Goal: Task Accomplishment & Management: Use online tool/utility

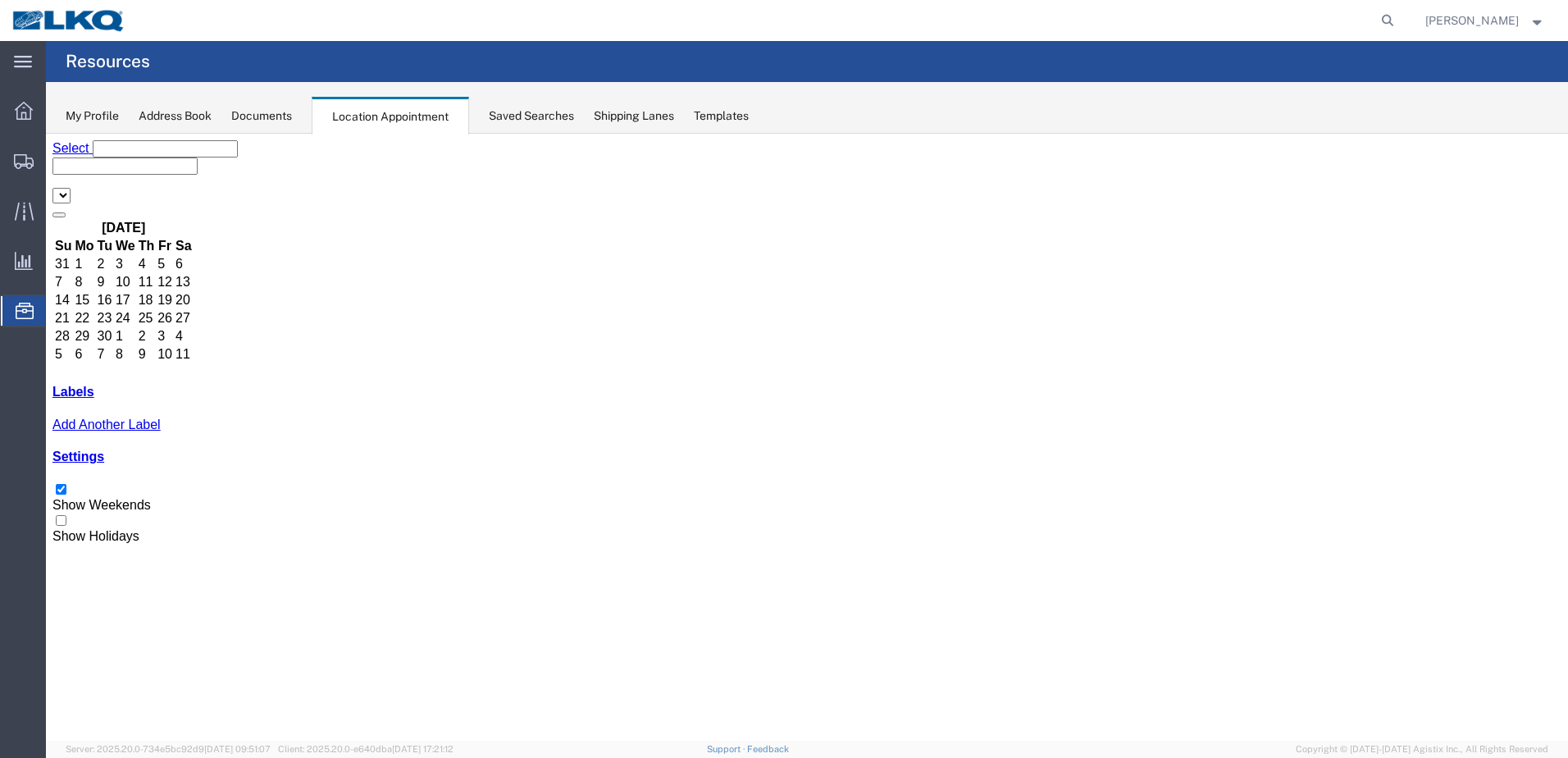
select select "28018"
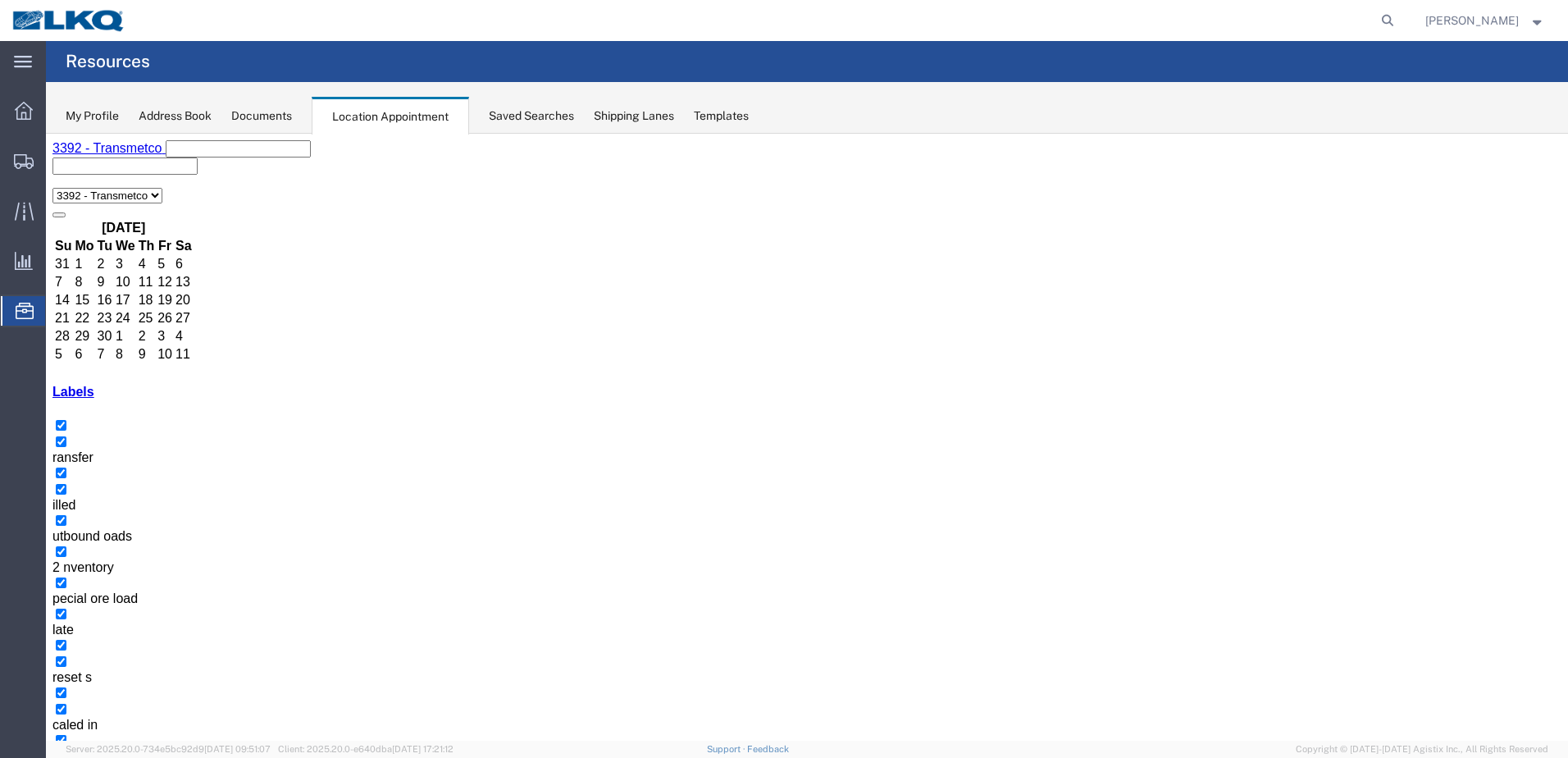
select select "1"
select select "23"
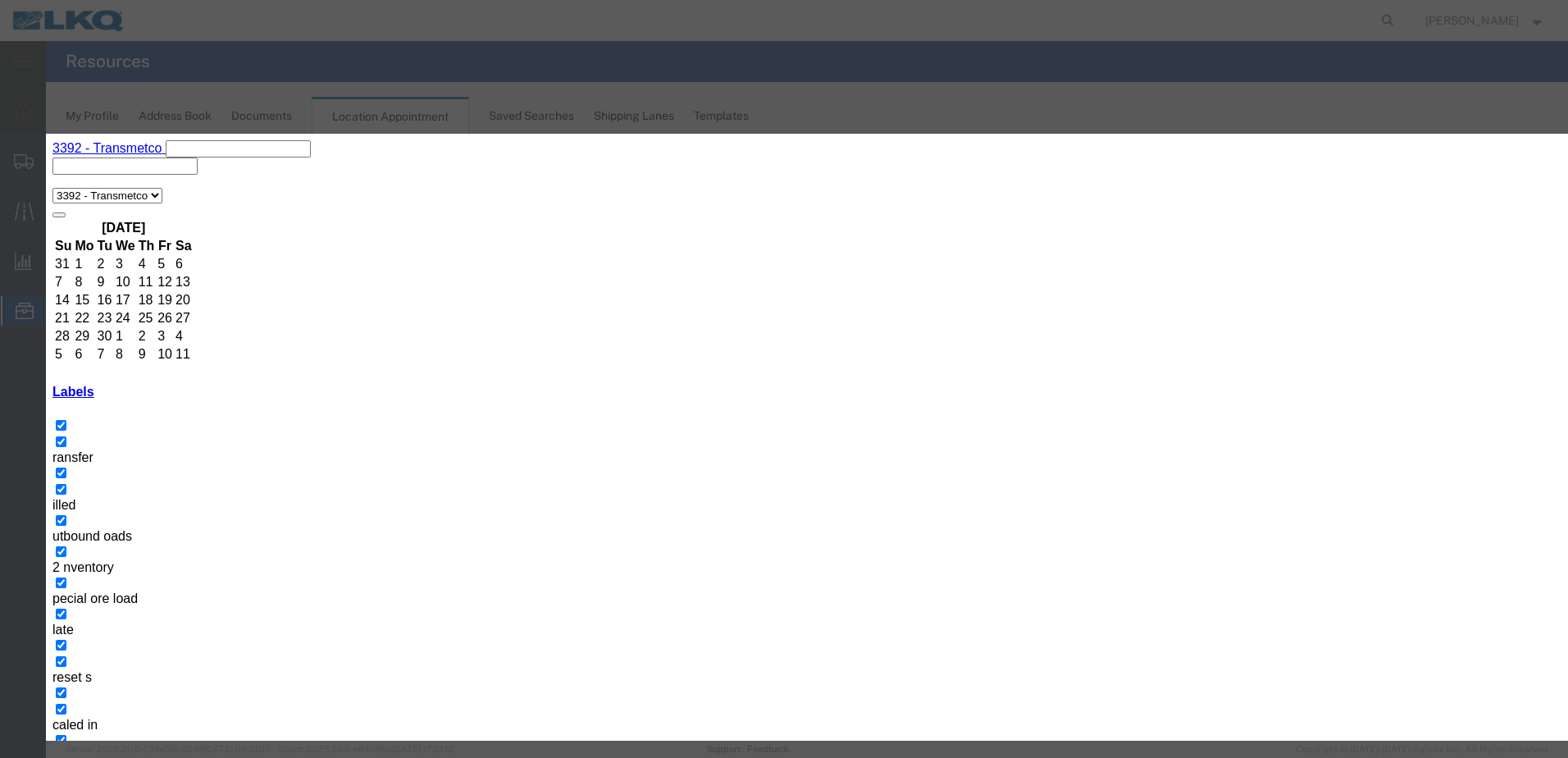
type input "de"
select select "40"
